Goal: Use online tool/utility: Utilize a website feature to perform a specific function

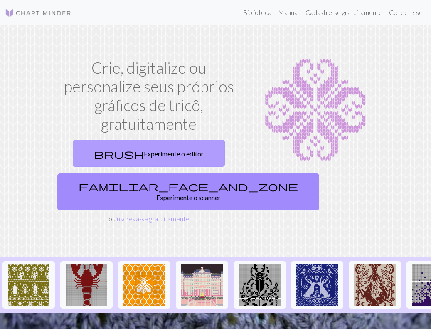
click at [177, 151] on font "Experimente o editor" at bounding box center [174, 154] width 60 height 8
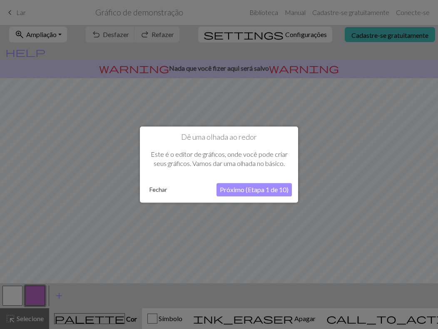
click at [285, 189] on font "Próximo (Etapa 1 de 10)" at bounding box center [254, 190] width 69 height 8
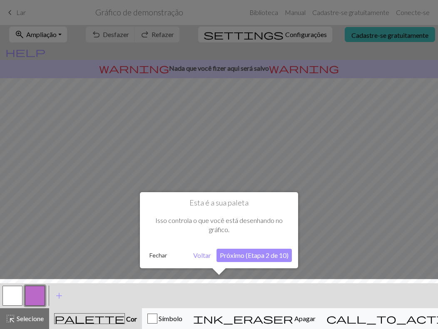
click at [272, 258] on font "Próximo (Etapa 2 de 10)" at bounding box center [254, 255] width 69 height 8
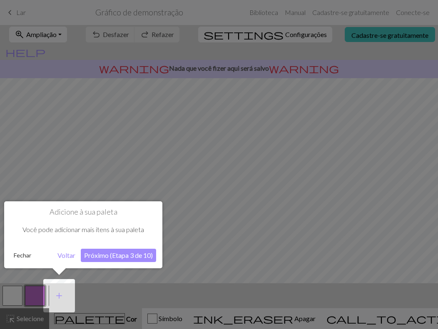
click at [101, 257] on font "Próximo (Etapa 3 de 10)" at bounding box center [118, 255] width 69 height 8
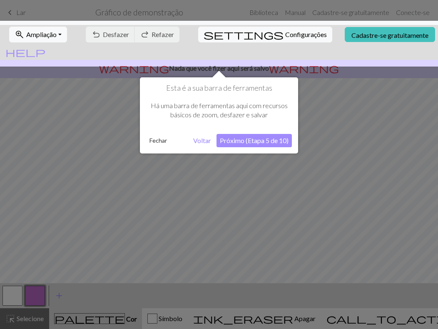
click at [238, 142] on font "Próximo (Etapa 5 de 10)" at bounding box center [254, 140] width 69 height 8
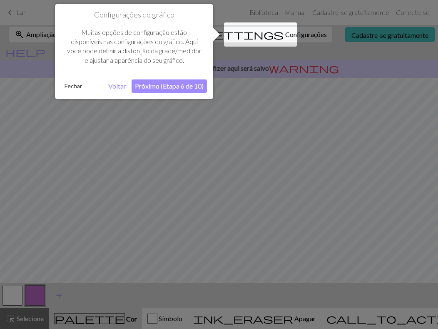
click at [178, 86] on font "Próximo (Etapa 6 de 10)" at bounding box center [169, 86] width 69 height 8
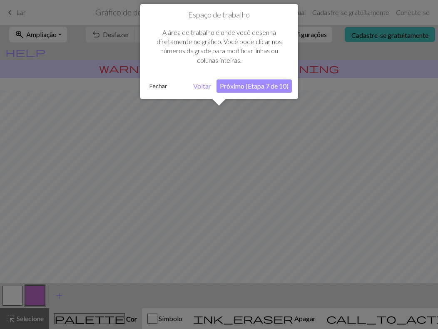
scroll to position [50, 0]
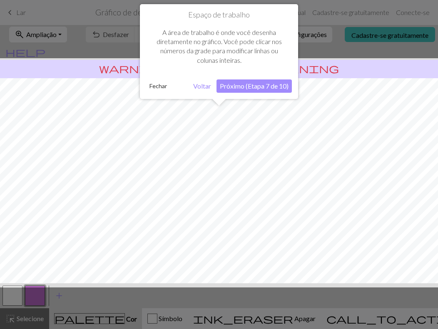
click at [149, 88] on button "Fechar" at bounding box center [158, 86] width 24 height 12
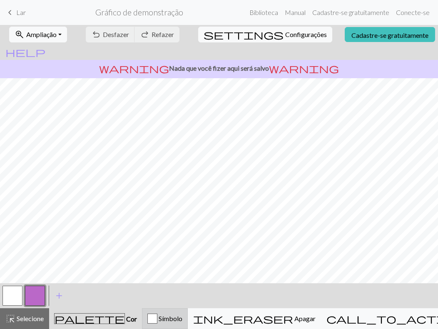
click at [182, 322] on font "Símbolo" at bounding box center [171, 319] width 24 height 8
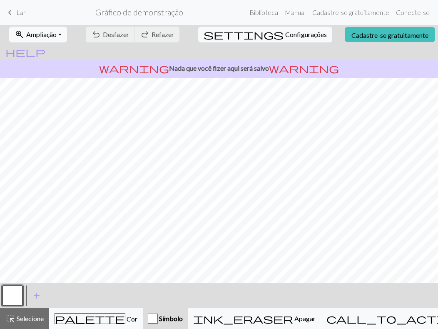
click at [12, 297] on button "button" at bounding box center [12, 296] width 20 height 20
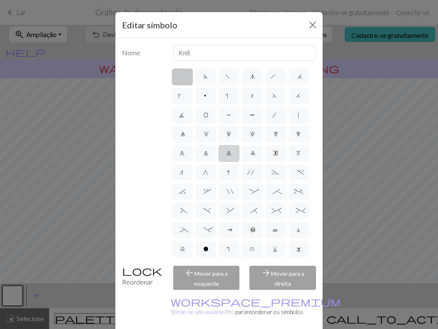
click at [205, 177] on div "d f g h j k p s t F H J O P T / | 0 1 2 3 4 5 6 7 8 9 e m n G I ' ~ . ` , " : ;…" at bounding box center [244, 163] width 146 height 192
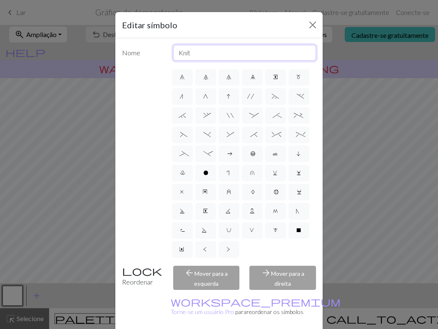
click at [234, 52] on input "Knit" at bounding box center [244, 53] width 143 height 16
click at [196, 275] on div "arrow_back Mover para a esquerda" at bounding box center [206, 278] width 77 height 24
click at [306, 25] on button "Fechar" at bounding box center [312, 24] width 13 height 13
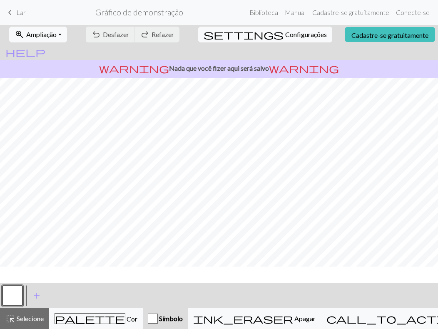
scroll to position [0, 0]
